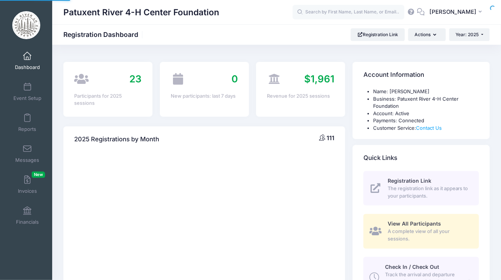
select select
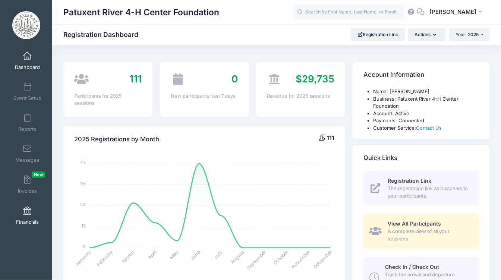
click at [27, 211] on span at bounding box center [27, 211] width 0 height 8
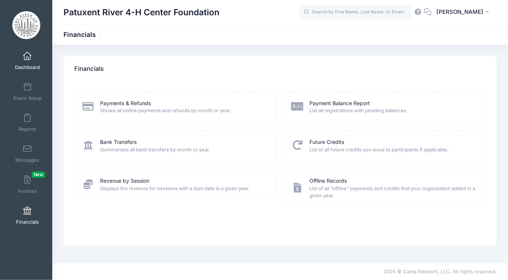
click at [27, 56] on span at bounding box center [27, 56] width 0 height 8
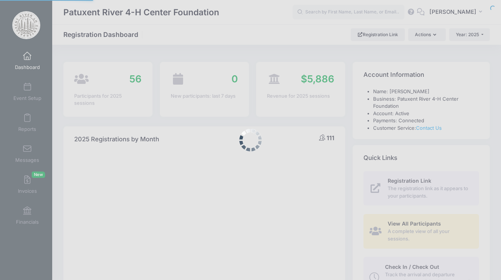
select select
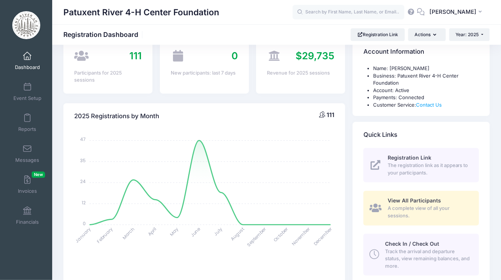
scroll to position [22, 0]
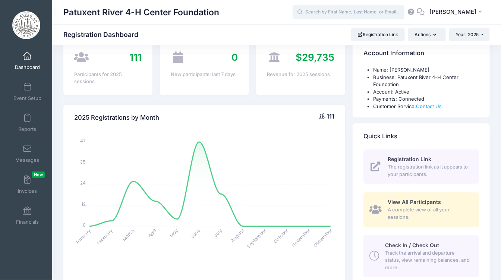
click at [325, 11] on input "text" at bounding box center [349, 12] width 112 height 15
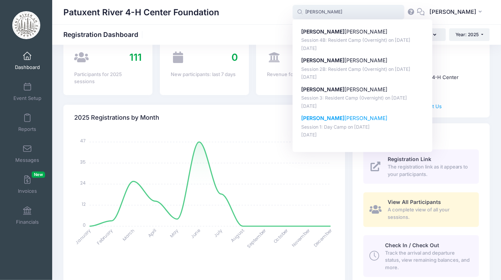
click at [323, 131] on p "Session 1: Day Camp on Jun-23, 2025" at bounding box center [362, 127] width 123 height 7
type input "Emma Schatzman (Session 1: Day Camp, Jun-23, 2025)"
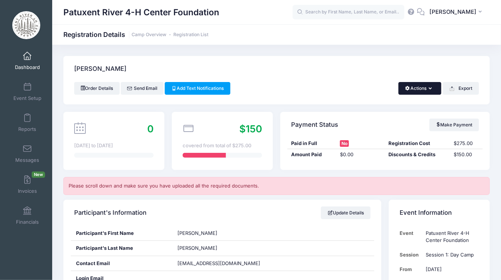
click at [430, 89] on icon "button" at bounding box center [432, 89] width 6 height 0
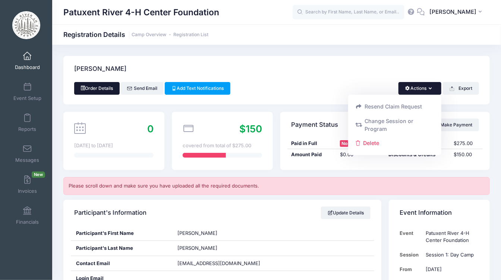
click at [92, 88] on link "Order Details" at bounding box center [97, 88] width 46 height 13
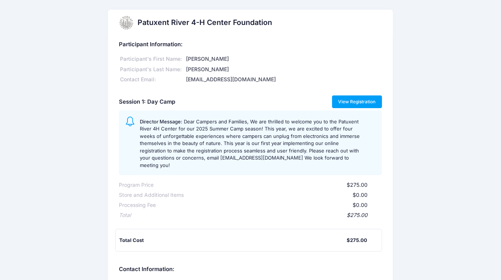
click at [367, 99] on link "View Registration" at bounding box center [357, 102] width 50 height 13
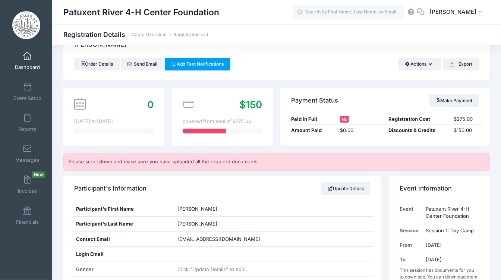
scroll to position [33, 0]
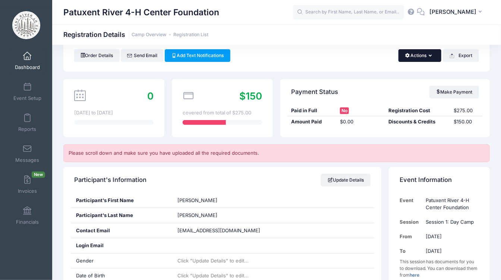
click at [432, 56] on icon "button" at bounding box center [432, 56] width 6 height 0
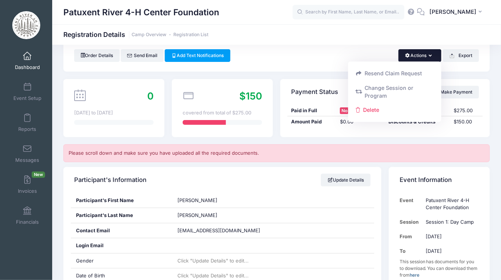
click at [464, 109] on div "$275.00" at bounding box center [466, 110] width 32 height 7
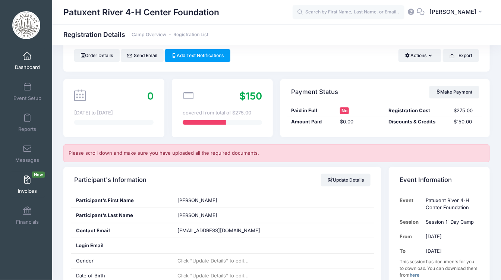
click at [27, 177] on span at bounding box center [27, 180] width 0 height 8
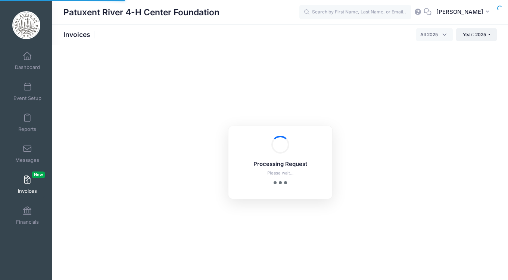
select select
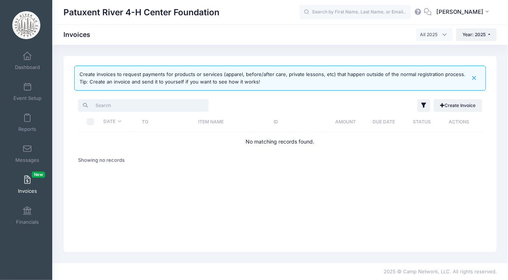
click at [148, 104] on input "search" at bounding box center [143, 105] width 131 height 13
click at [451, 100] on link "Create Invoice" at bounding box center [457, 105] width 48 height 13
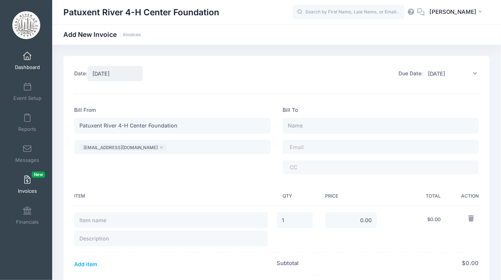
click at [27, 57] on span at bounding box center [27, 56] width 0 height 8
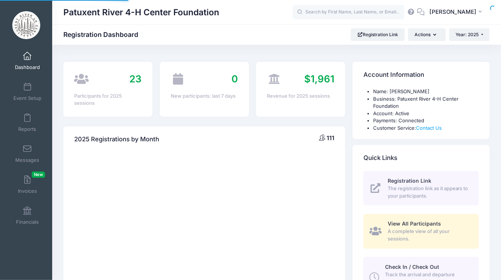
select select
